Goal: Find contact information: Find contact information

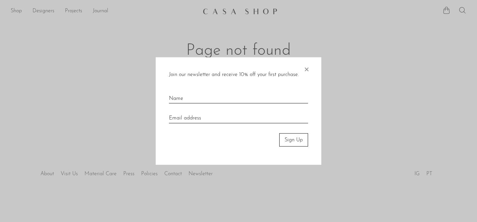
click at [324, 57] on div at bounding box center [238, 111] width 477 height 222
click at [309, 68] on span "×" at bounding box center [306, 67] width 7 height 21
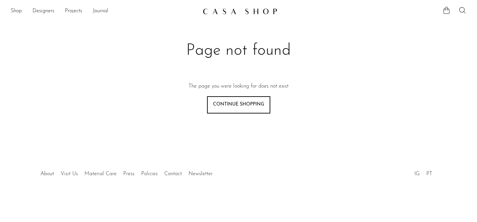
click at [247, 11] on img at bounding box center [240, 11] width 75 height 7
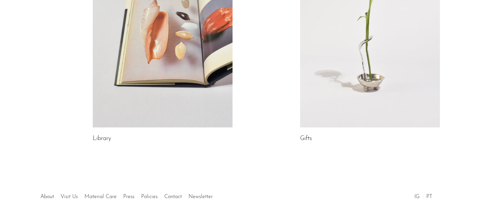
scroll to position [422, 0]
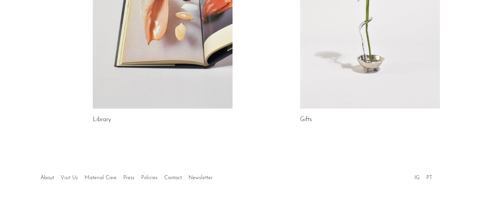
click at [67, 177] on link "Visit Us" at bounding box center [69, 177] width 17 height 5
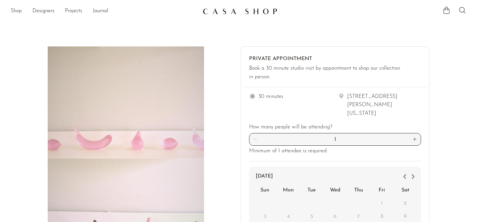
click at [17, 11] on link "Shop" at bounding box center [16, 11] width 11 height 9
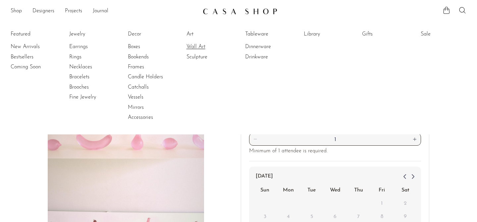
click at [202, 45] on link "Wall Art" at bounding box center [211, 46] width 50 height 7
click at [442, 161] on div "Private Appointment Book a 30 minute studio visit by appointment to shop our co…" at bounding box center [238, 186] width 477 height 280
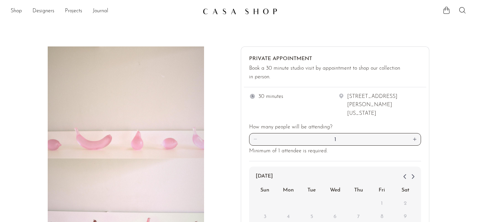
drag, startPoint x: 415, startPoint y: 104, endPoint x: 348, endPoint y: 96, distance: 67.4
click at [348, 96] on div "1906 North Hamilton Street (Suite G) Richmond, Virginia" at bounding box center [384, 104] width 74 height 25
copy div "1906 North Hamilton Street (Suite G) Richmond, Virginia"
click at [346, 45] on div at bounding box center [238, 186] width 477 height 338
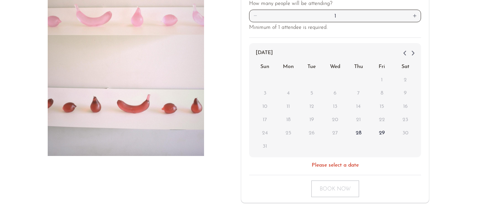
scroll to position [176, 0]
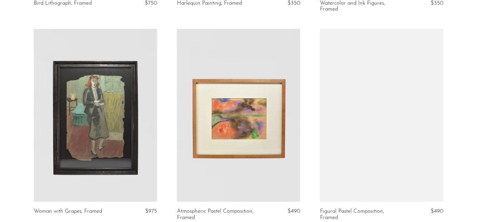
scroll to position [241, 0]
